Goal: Information Seeking & Learning: Learn about a topic

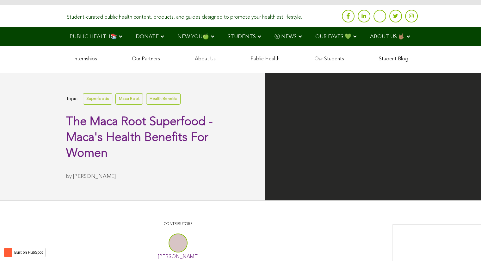
scroll to position [1997, 0]
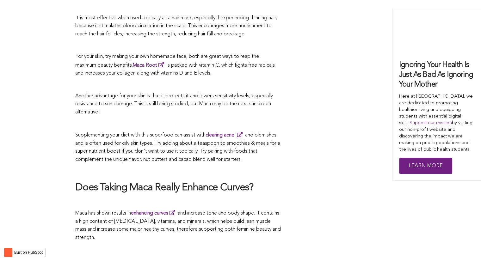
click at [256, 133] on span "Supplementing your diet with this superfood can assist with clearing acne and b…" at bounding box center [177, 147] width 205 height 29
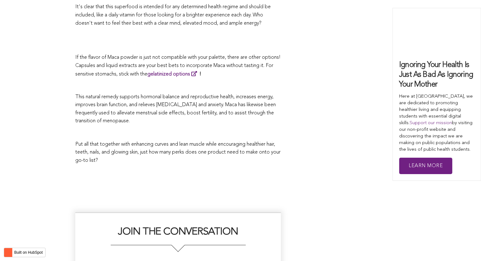
scroll to position [1508, 0]
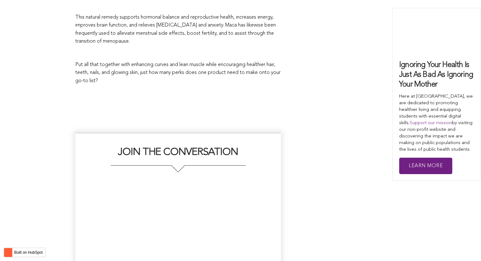
scroll to position [1649, 0]
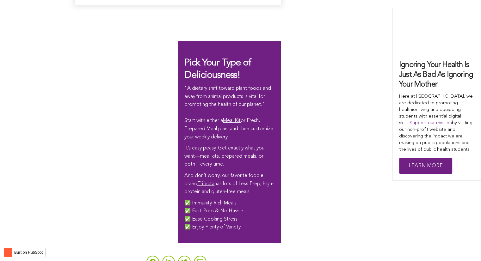
scroll to position [1450, 0]
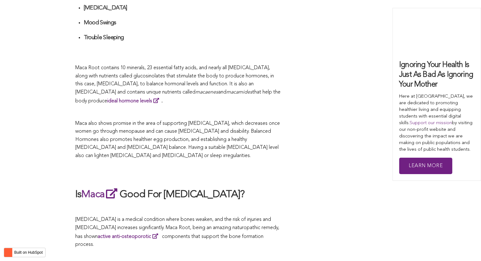
click at [190, 131] on span "Maca also shows promise in the area of supporting [MEDICAL_DATA], which decreas…" at bounding box center [177, 139] width 204 height 37
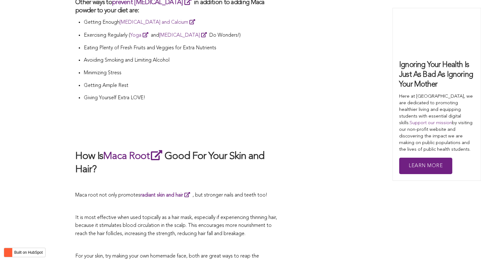
scroll to position [1474, 0]
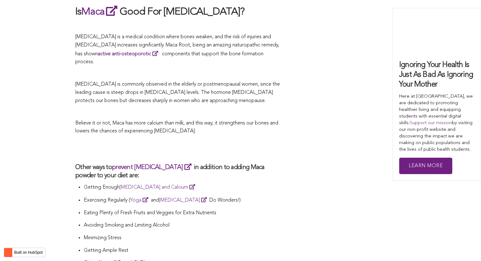
scroll to position [1664, 0]
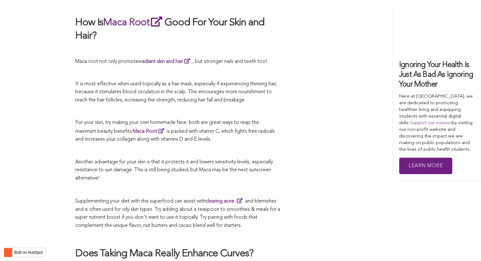
click at [169, 147] on p at bounding box center [177, 151] width 205 height 8
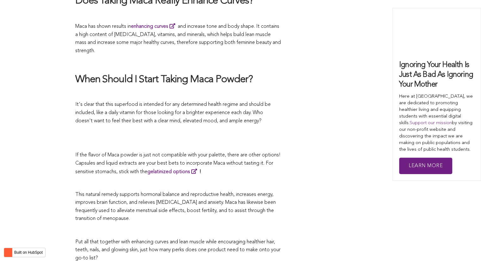
scroll to position [1762, 0]
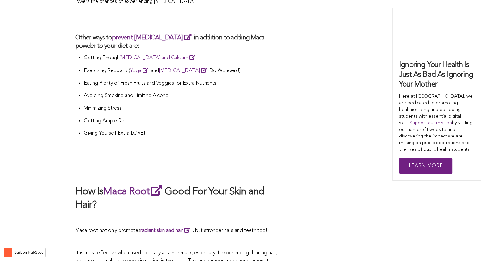
click at [196, 150] on p at bounding box center [177, 154] width 205 height 9
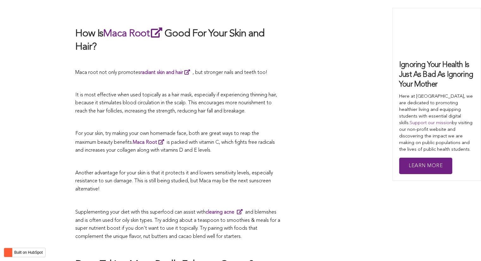
scroll to position [1781, 0]
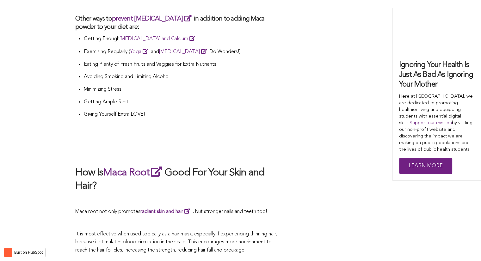
click at [277, 146] on h2 at bounding box center [177, 152] width 205 height 13
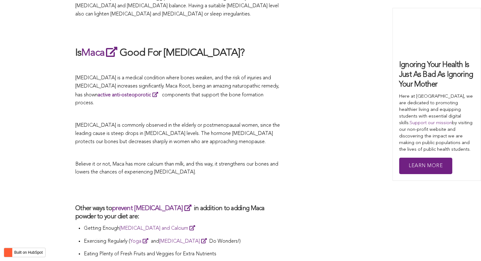
scroll to position [1984, 0]
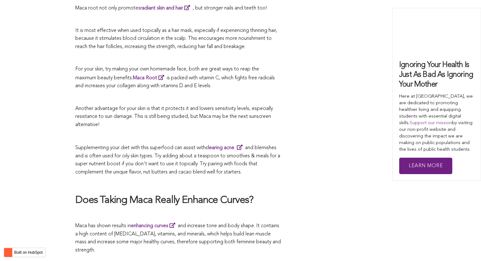
click at [221, 145] on span "Supplementing your diet with this superfood can assist with clearing acne and b…" at bounding box center [177, 159] width 205 height 29
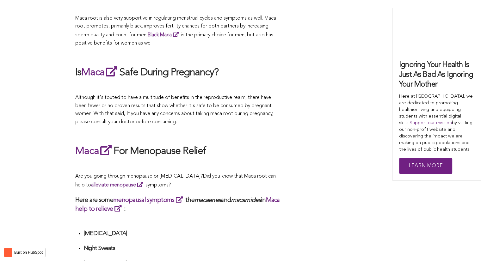
scroll to position [1728, 0]
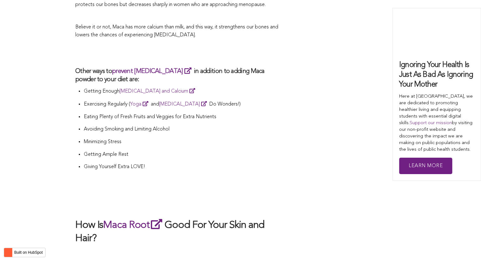
click at [201, 151] on p "Getting Ample Rest" at bounding box center [181, 155] width 197 height 8
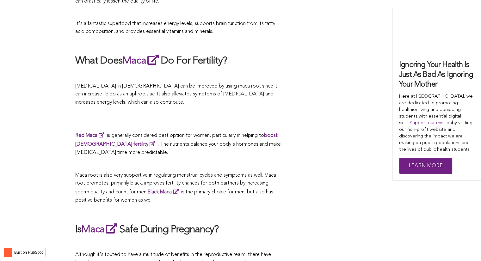
scroll to position [974, 0]
